Goal: Task Accomplishment & Management: Complete application form

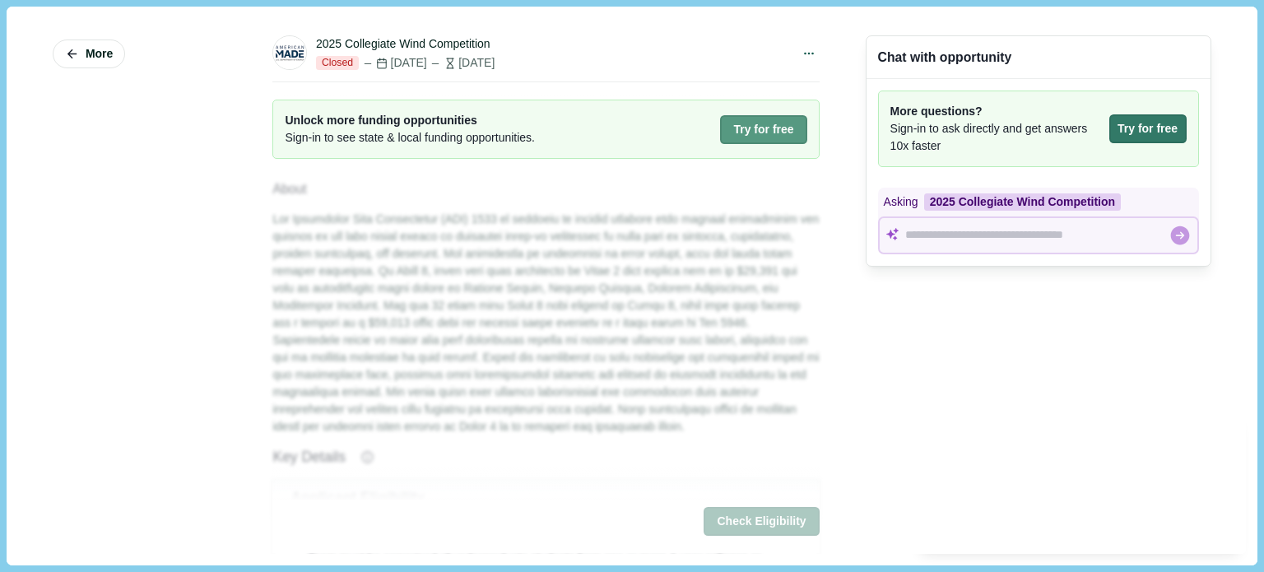
click at [748, 130] on button "Try for free" at bounding box center [763, 129] width 86 height 29
